Goal: Transaction & Acquisition: Purchase product/service

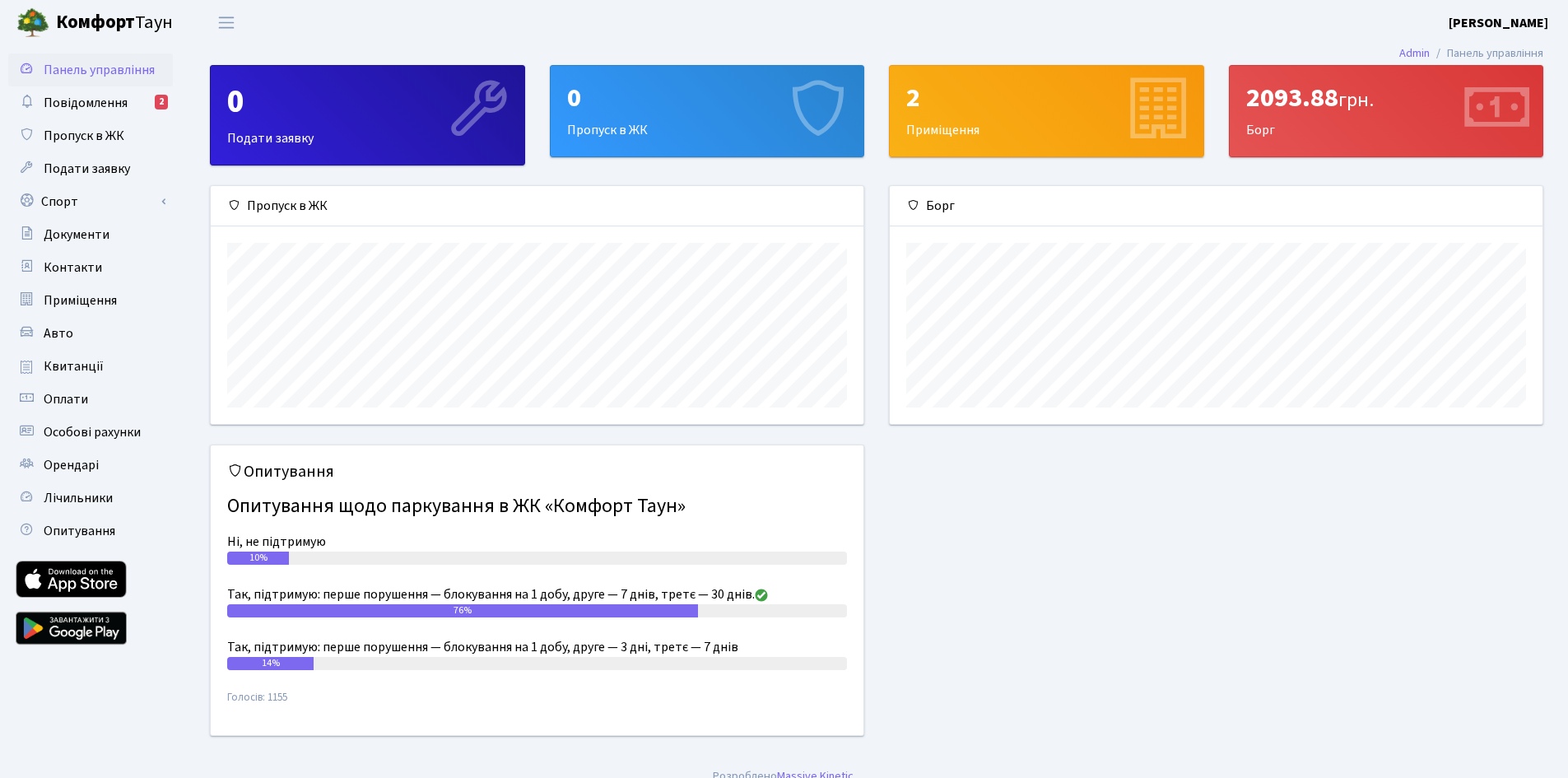
scroll to position [238, 652]
click at [78, 89] on link "Повідомлення 2" at bounding box center [90, 103] width 165 height 33
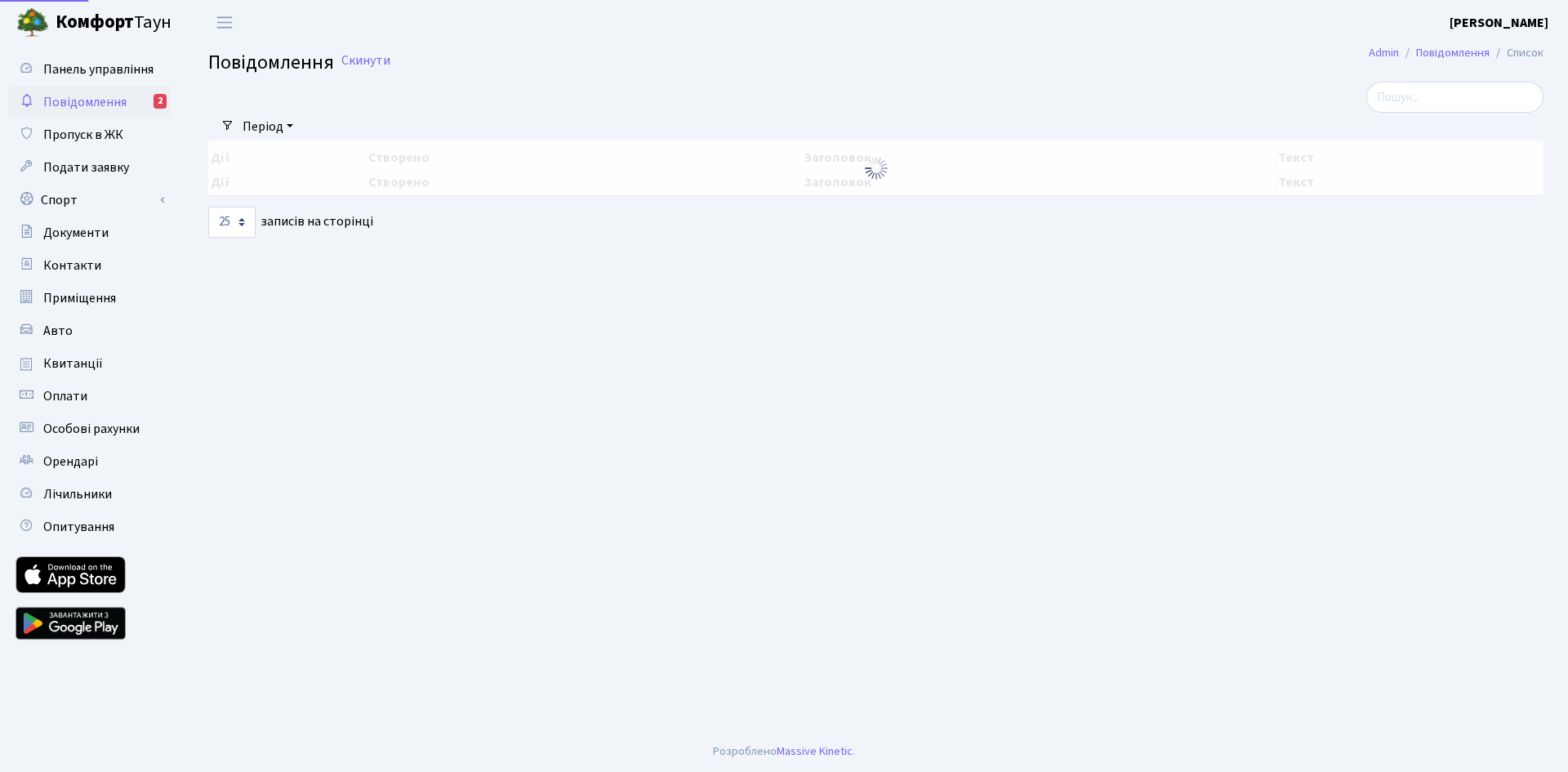
select select "25"
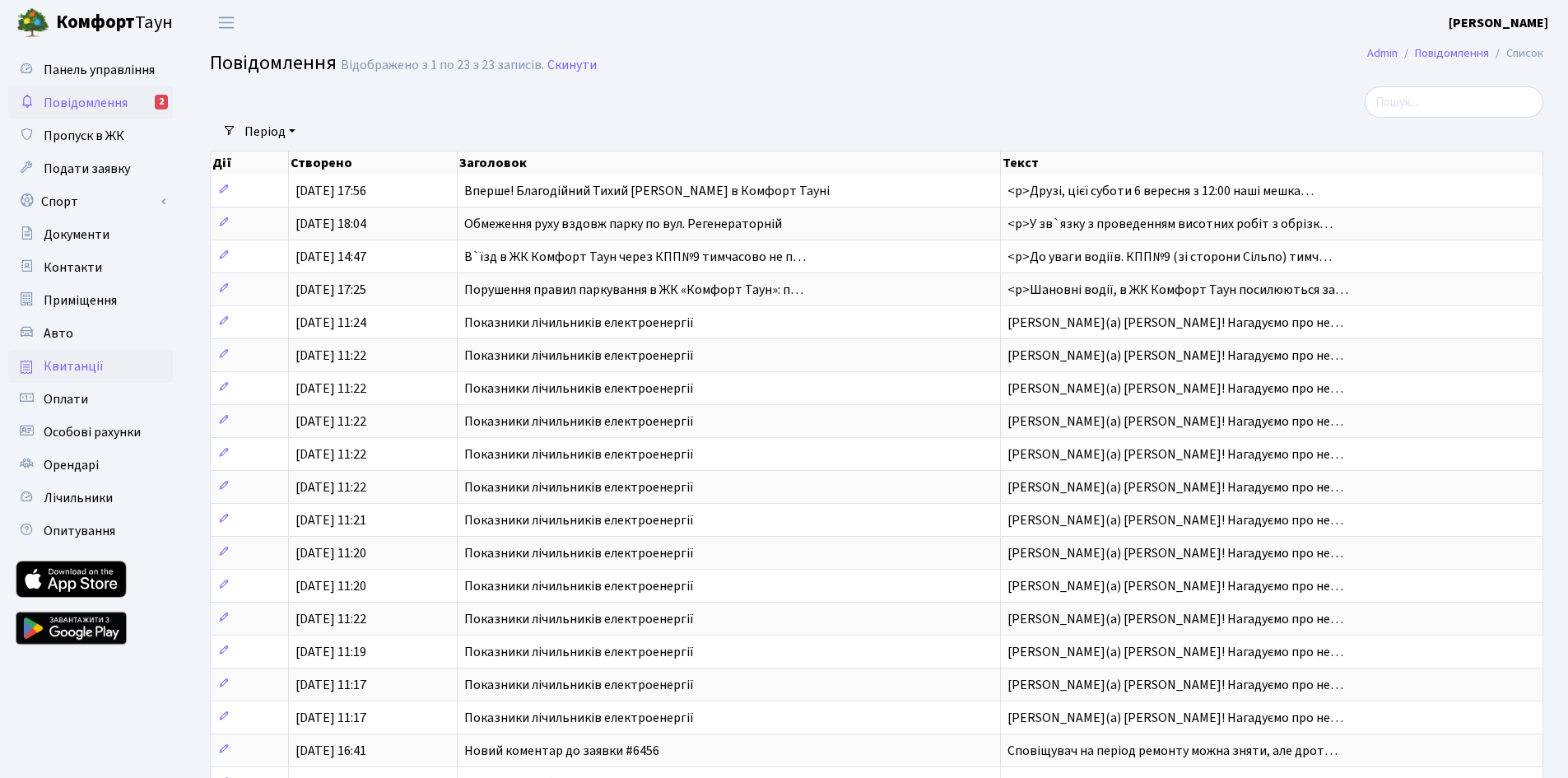
click at [71, 359] on span "Квитанції" at bounding box center [73, 366] width 60 height 18
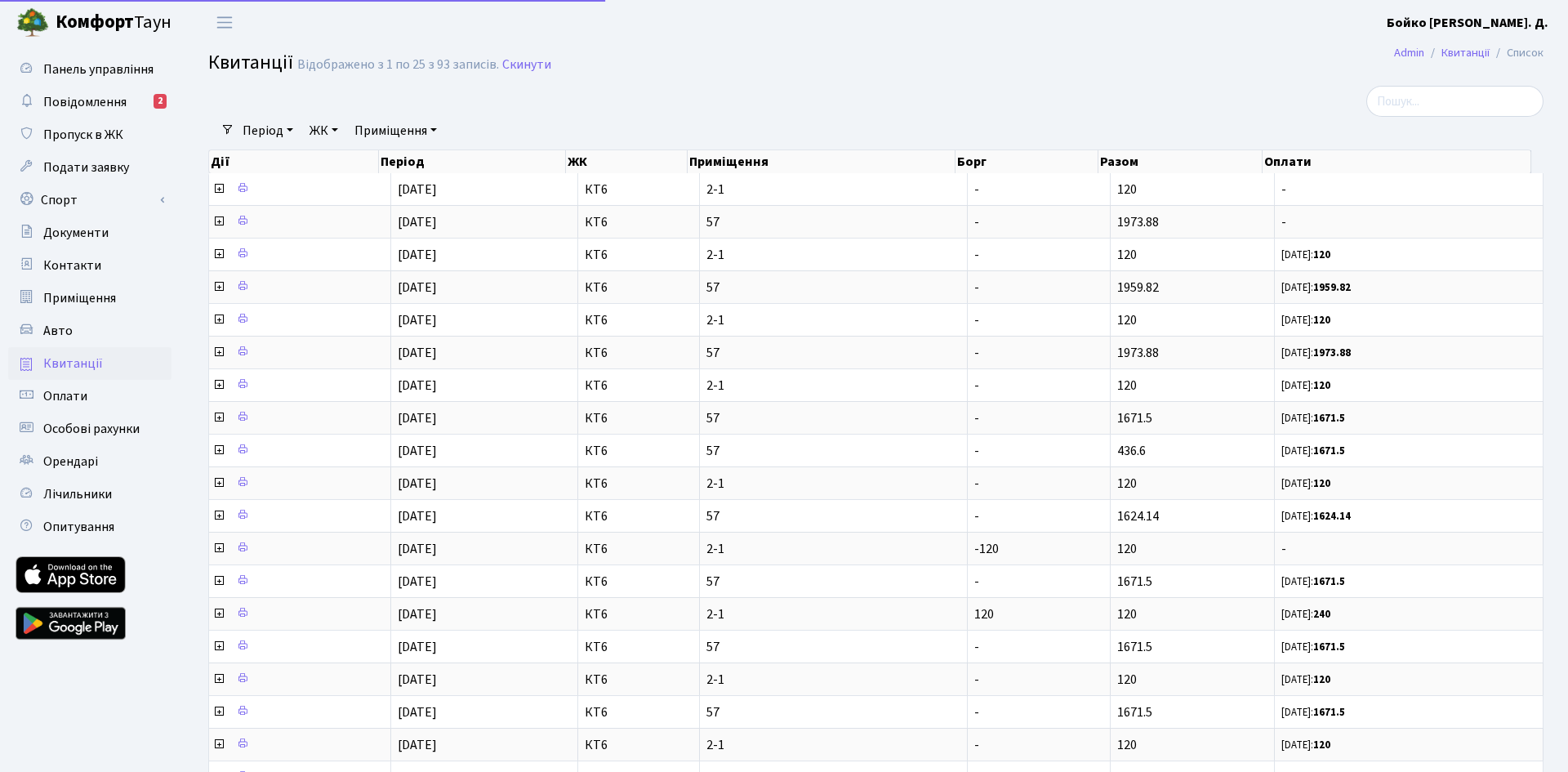
select select "25"
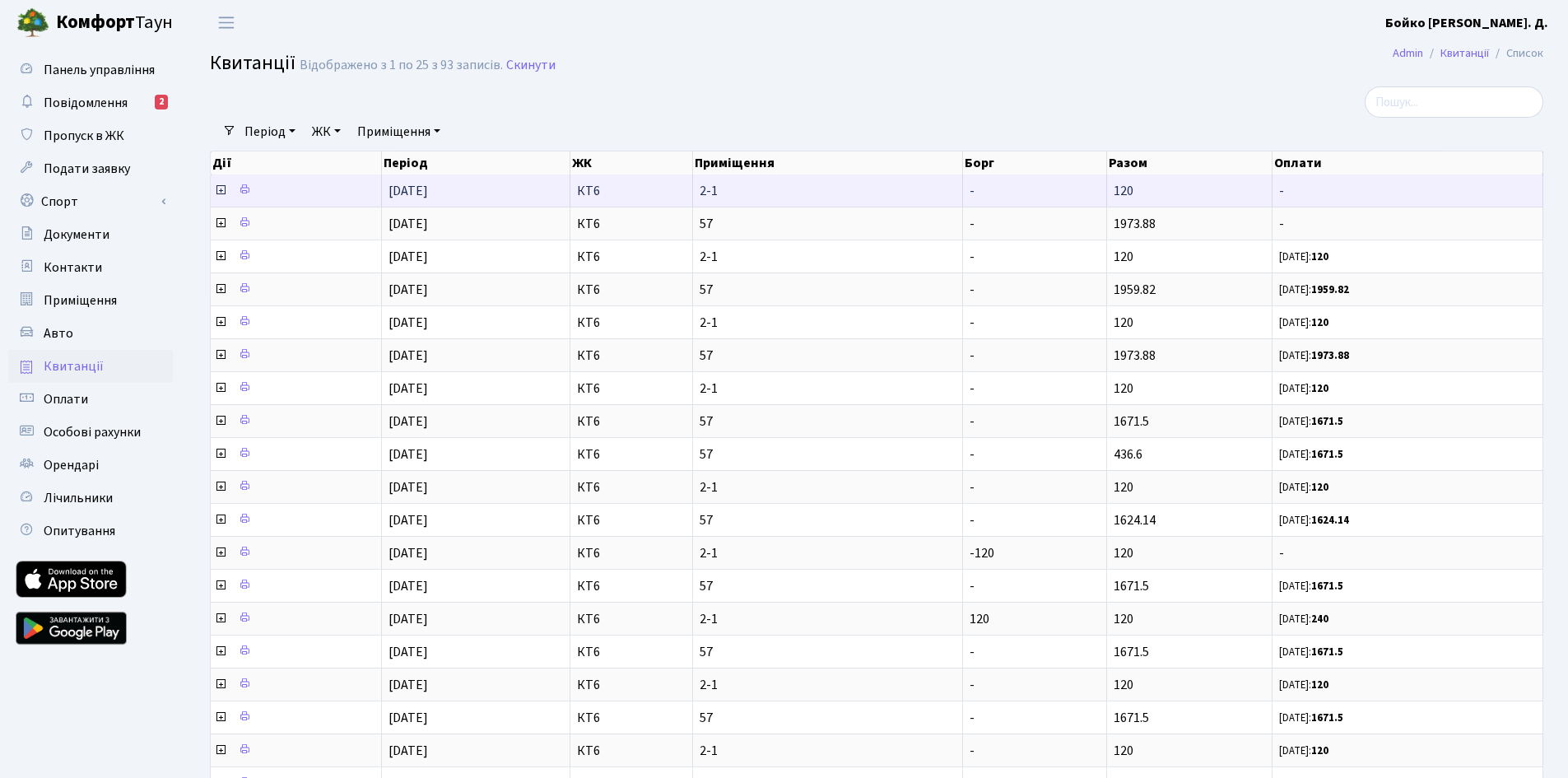
click at [220, 182] on span at bounding box center [222, 190] width 15 height 18
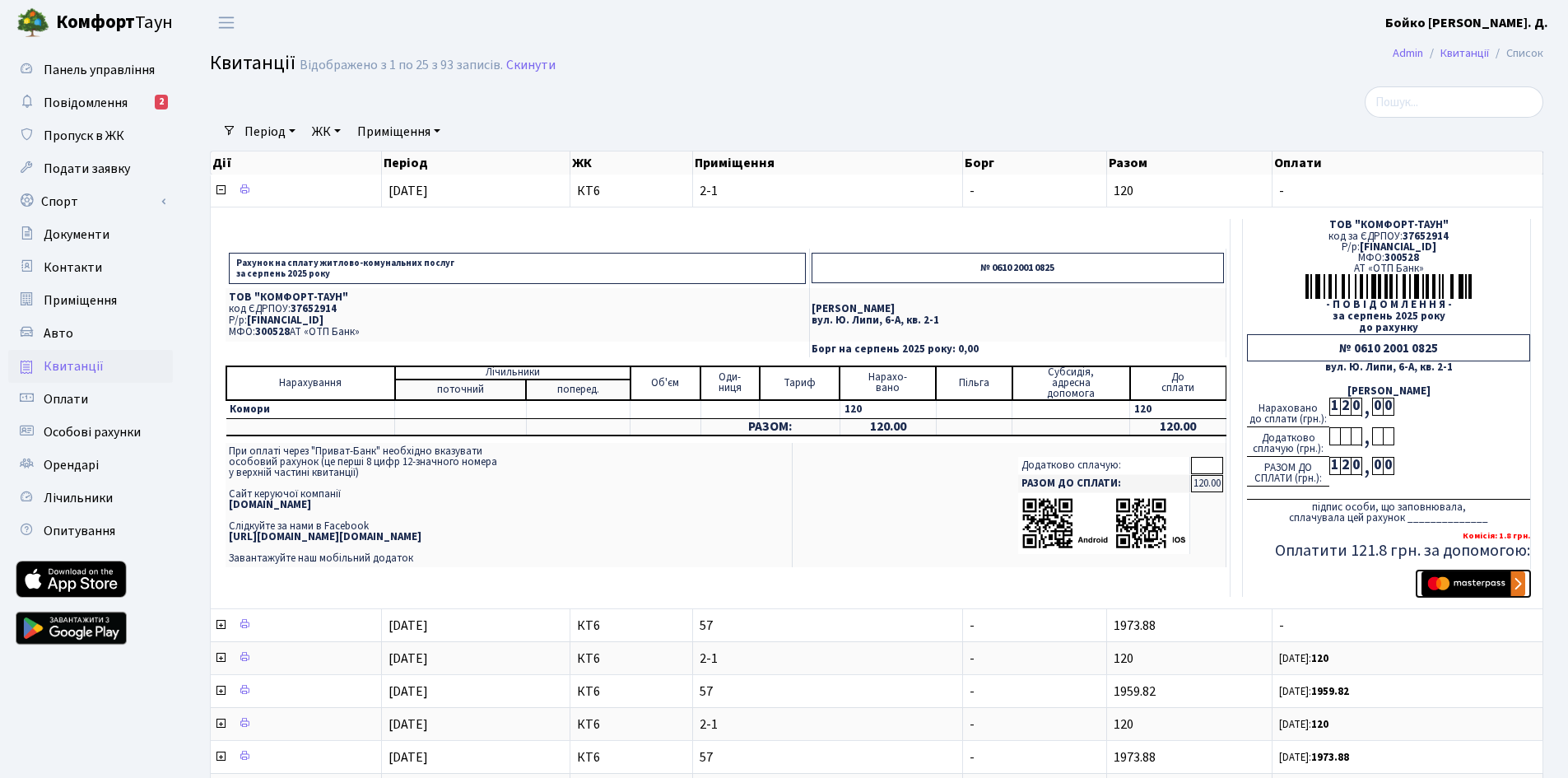
click at [1464, 574] on img "submit" at bounding box center [1473, 584] width 104 height 25
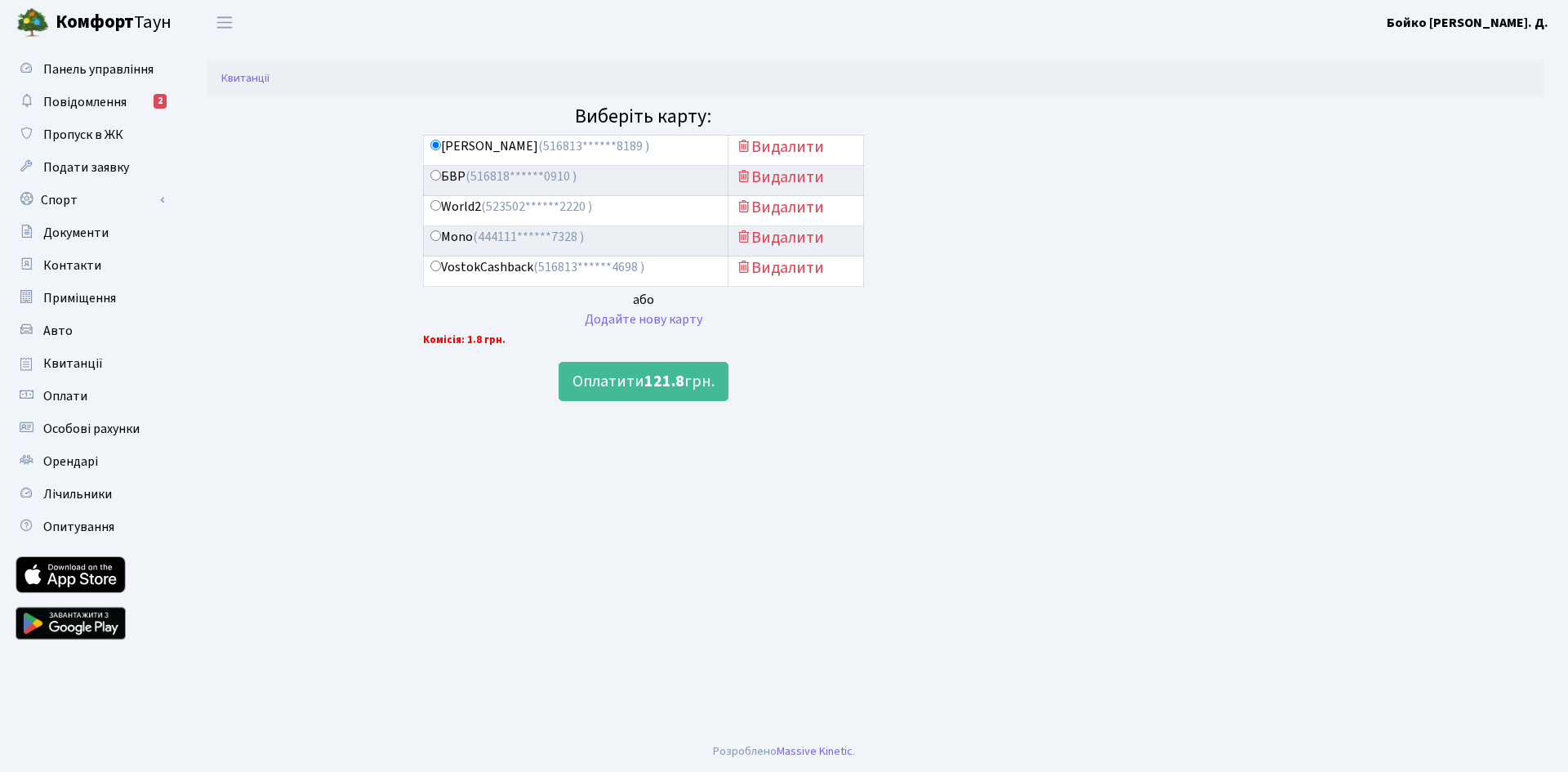
click at [441, 271] on label "VostokCashback (516813******4698 )" at bounding box center [537, 268] width 214 height 19
click at [441, 271] on input "VostokCashback (516813******4698 )" at bounding box center [435, 265] width 10 height 10
radio input "true"
click at [653, 400] on button "Оплатити 121.8 грн." at bounding box center [643, 381] width 170 height 40
